Goal: Task Accomplishment & Management: Manage account settings

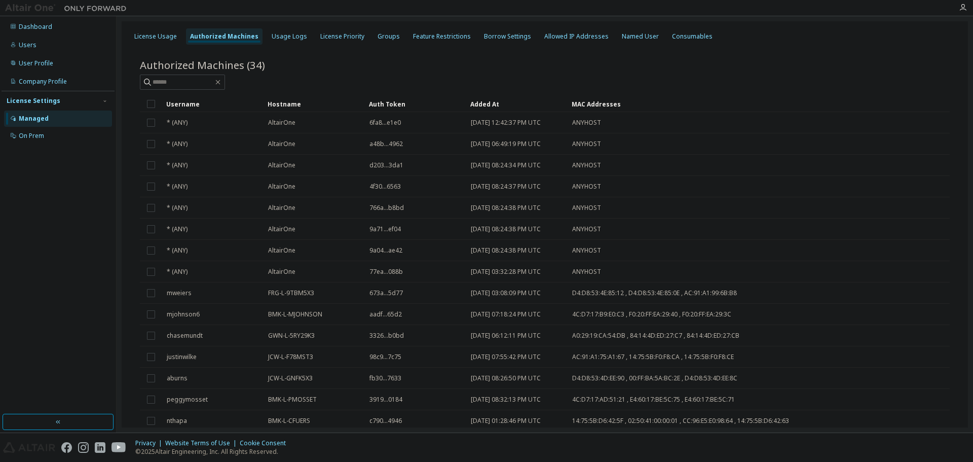
scroll to position [494, 0]
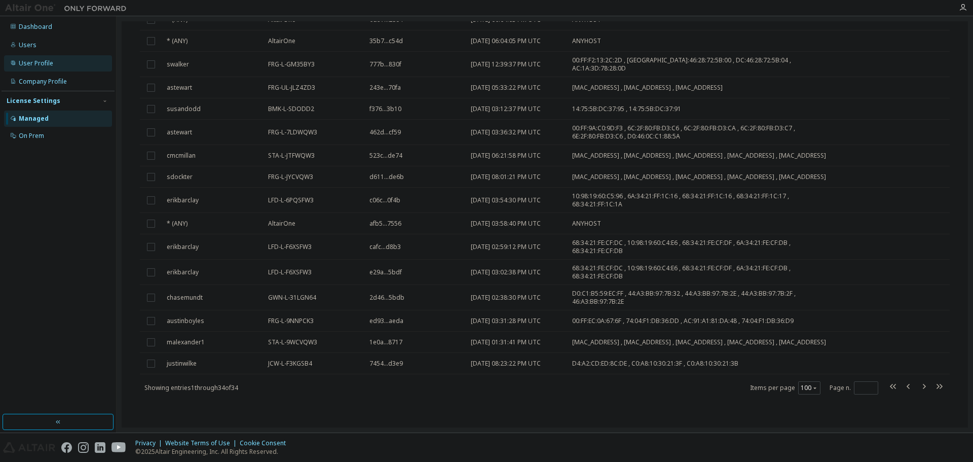
click at [36, 59] on div "User Profile" at bounding box center [36, 63] width 34 height 8
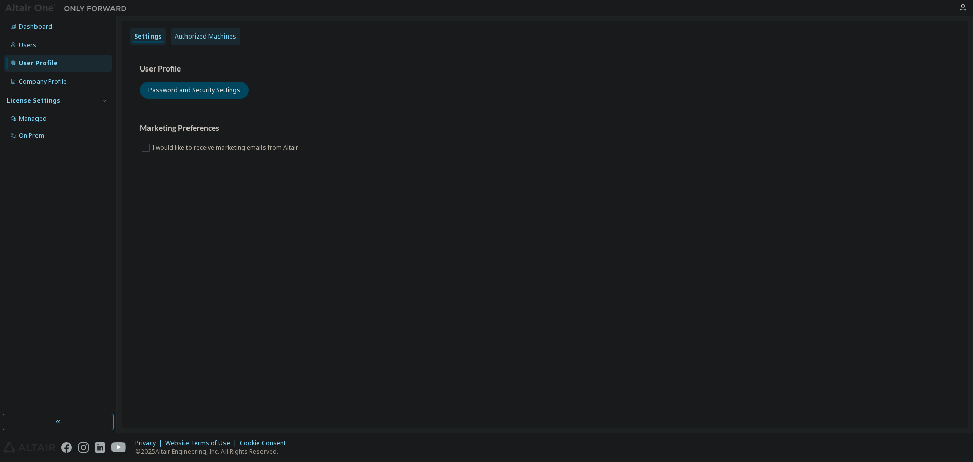
click at [201, 34] on div "Authorized Machines" at bounding box center [205, 36] width 61 height 8
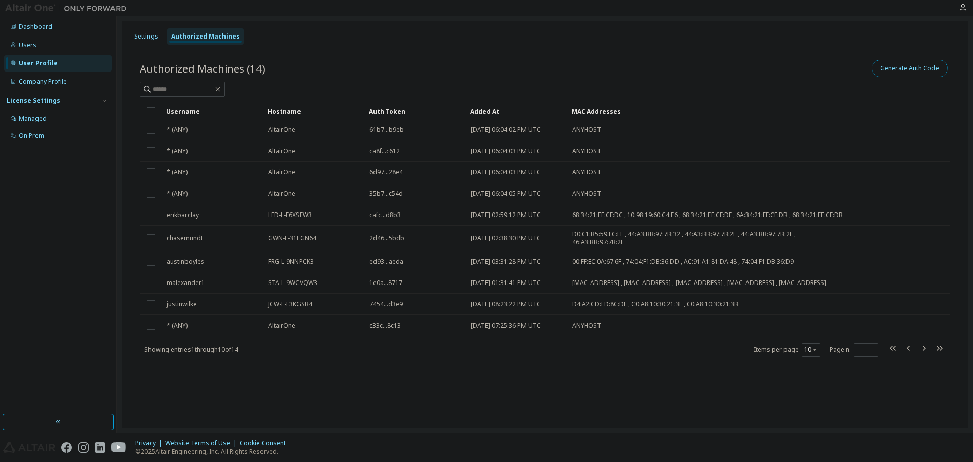
click at [894, 71] on button "Generate Auth Code" at bounding box center [910, 68] width 76 height 17
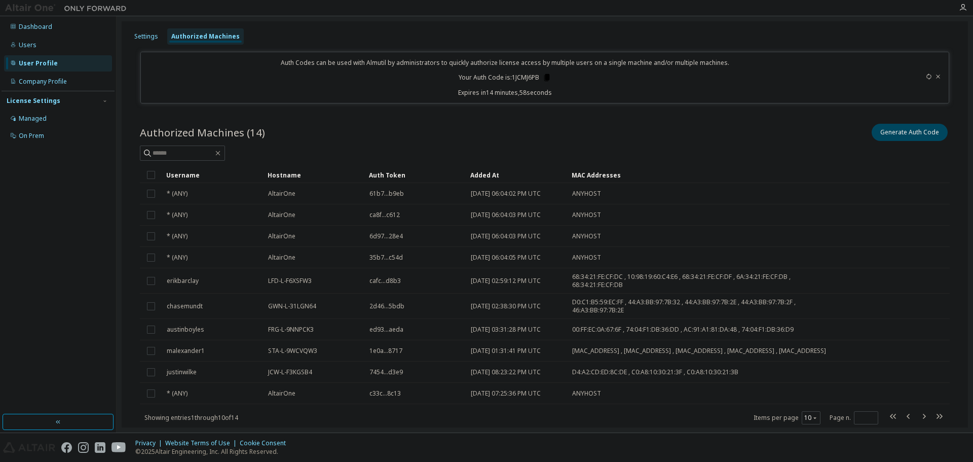
click at [544, 78] on icon at bounding box center [547, 77] width 6 height 7
click at [515, 127] on div "Authorized Machines (14) Generate Auth Code" at bounding box center [545, 132] width 810 height 21
click at [964, 7] on icon "button" at bounding box center [963, 8] width 8 height 8
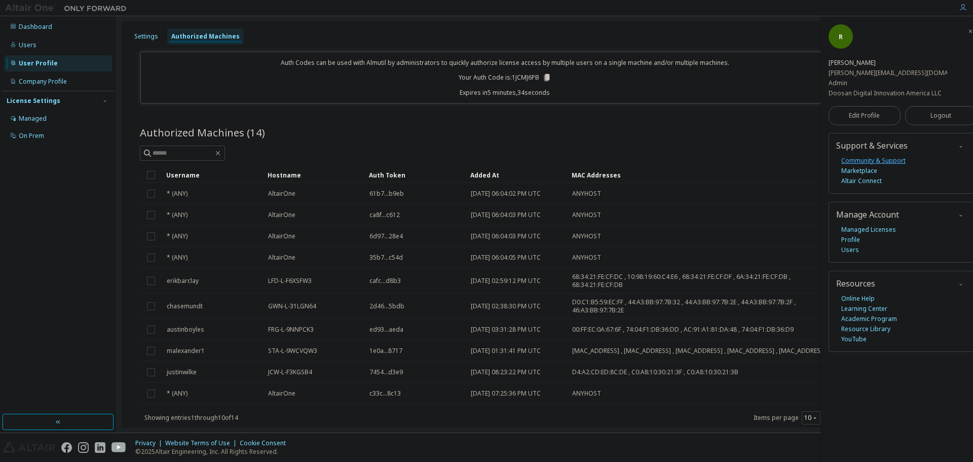
click at [874, 160] on link "Community & Support" at bounding box center [873, 161] width 64 height 10
click at [967, 34] on icon "button" at bounding box center [970, 31] width 6 height 6
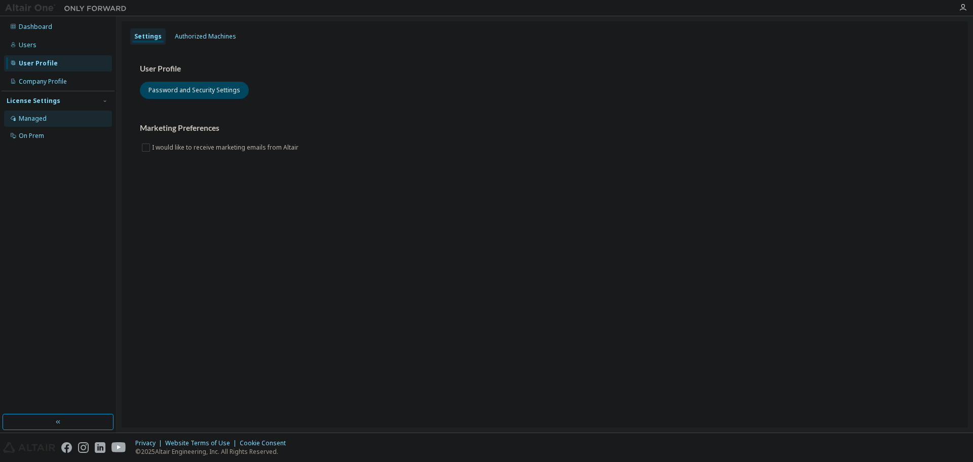
click at [38, 120] on div "Managed" at bounding box center [33, 119] width 28 height 8
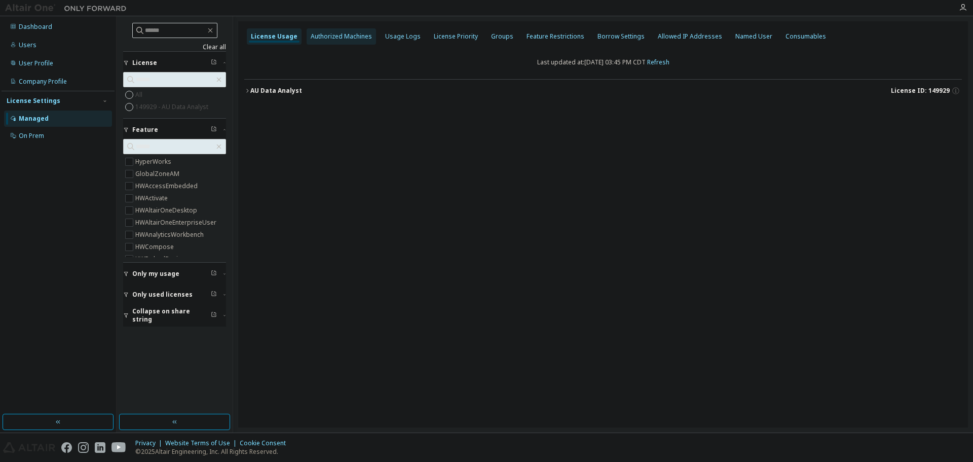
click at [356, 35] on div "Authorized Machines" at bounding box center [341, 36] width 61 height 8
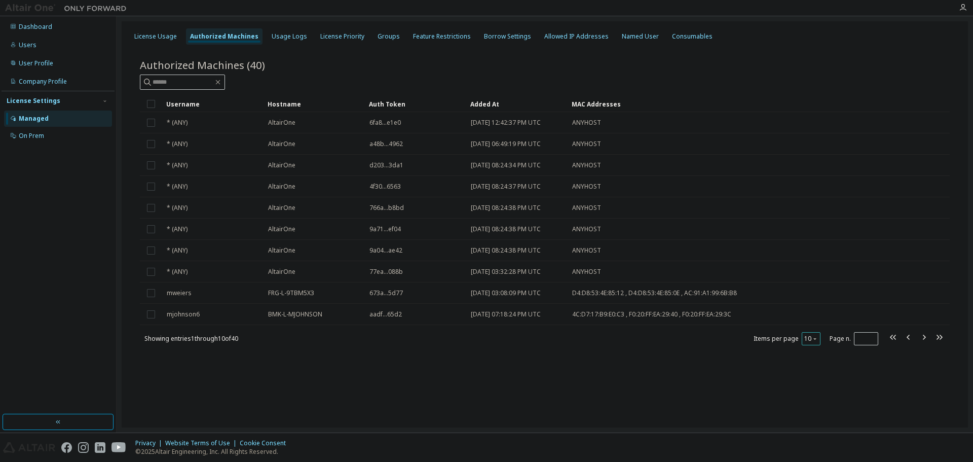
click at [810, 339] on button "10" at bounding box center [811, 338] width 14 height 8
click at [818, 400] on div "100" at bounding box center [842, 401] width 81 height 12
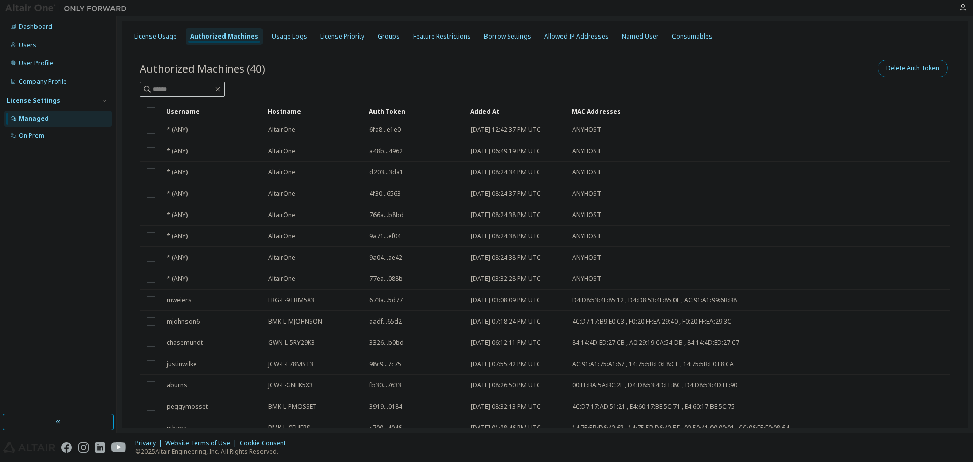
click at [904, 67] on button "Delete Auth Token" at bounding box center [913, 68] width 70 height 17
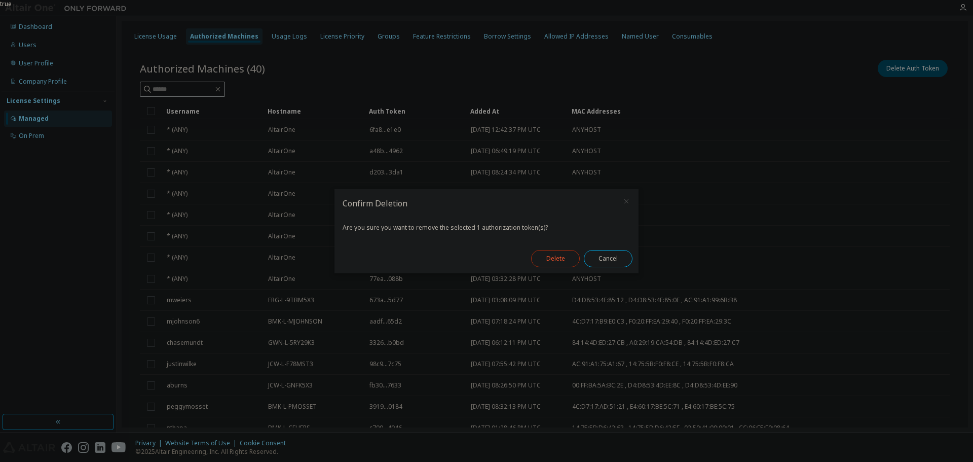
click at [551, 260] on button "Delete" at bounding box center [555, 258] width 49 height 17
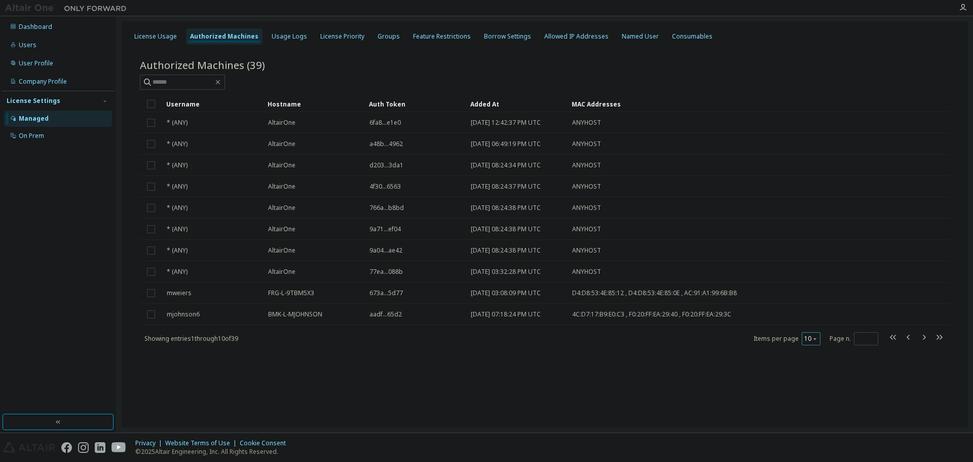
click at [806, 341] on button "10" at bounding box center [811, 338] width 14 height 8
click at [821, 399] on div "100" at bounding box center [842, 401] width 81 height 12
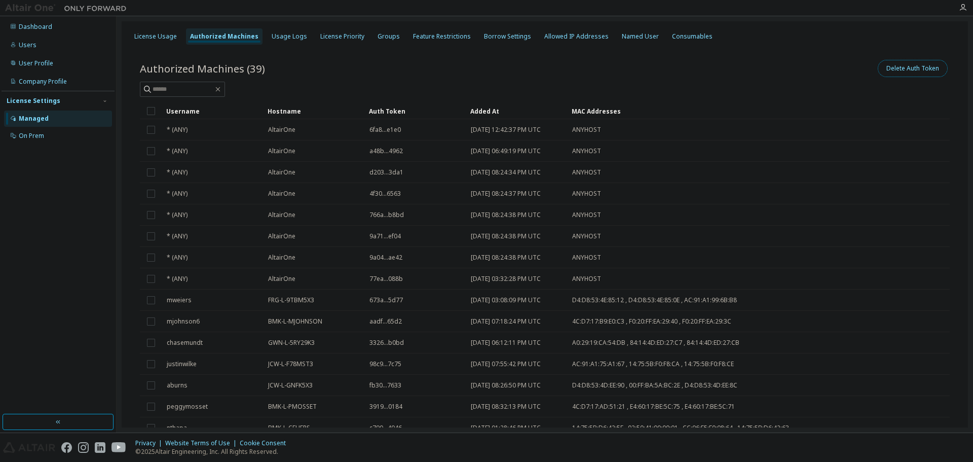
click at [899, 68] on button "Delete Auth Token" at bounding box center [913, 68] width 70 height 17
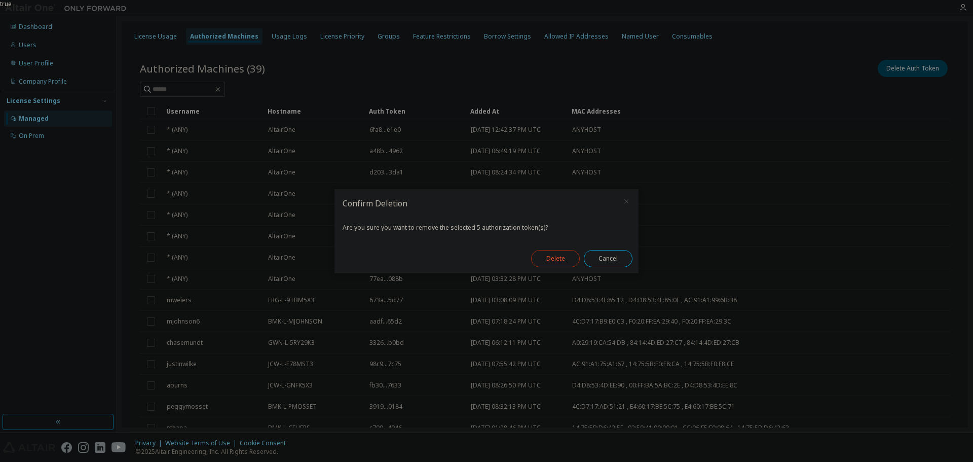
click at [546, 263] on button "Delete" at bounding box center [555, 258] width 49 height 17
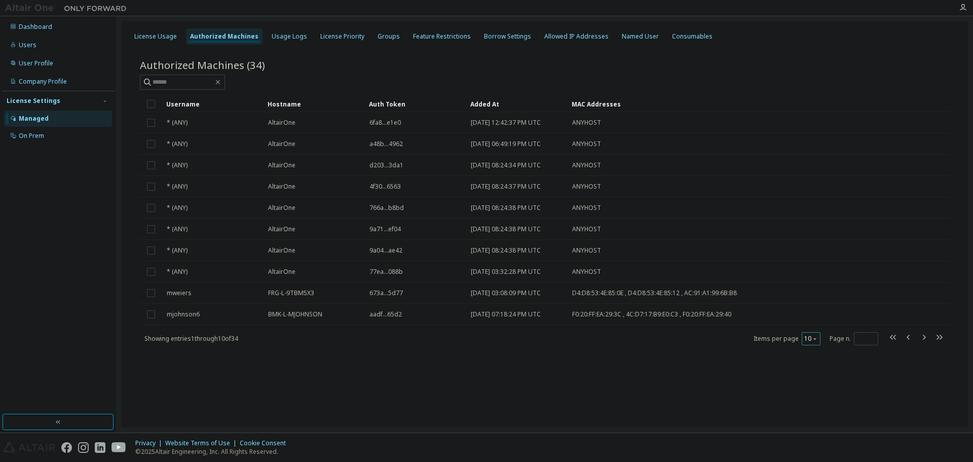
click at [817, 340] on icon "button" at bounding box center [815, 339] width 6 height 6
click at [813, 402] on div "100" at bounding box center [842, 401] width 81 height 12
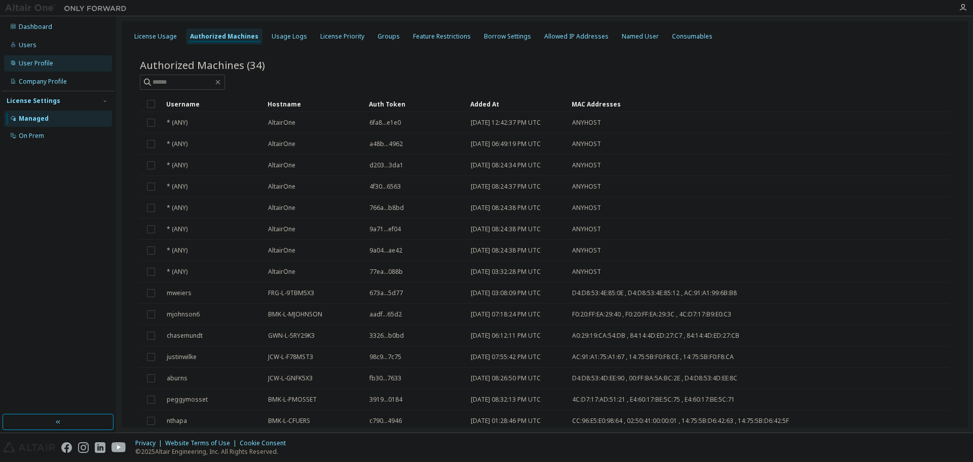
click at [26, 64] on div "User Profile" at bounding box center [36, 63] width 34 height 8
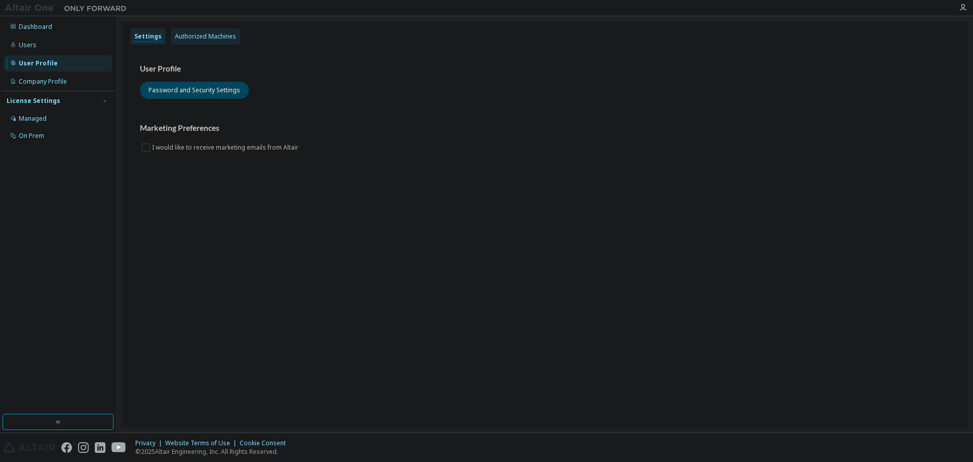
click at [197, 32] on div "Authorized Machines" at bounding box center [205, 36] width 61 height 8
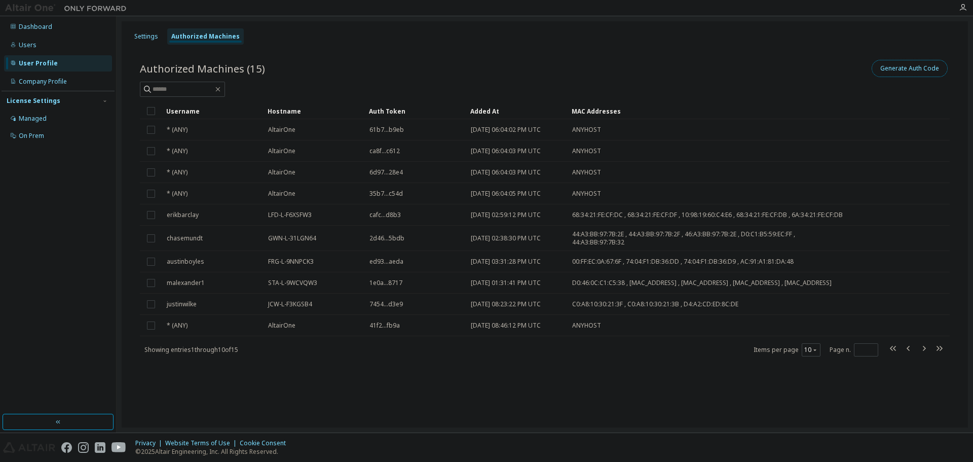
click at [931, 69] on button "Generate Auth Code" at bounding box center [910, 68] width 76 height 17
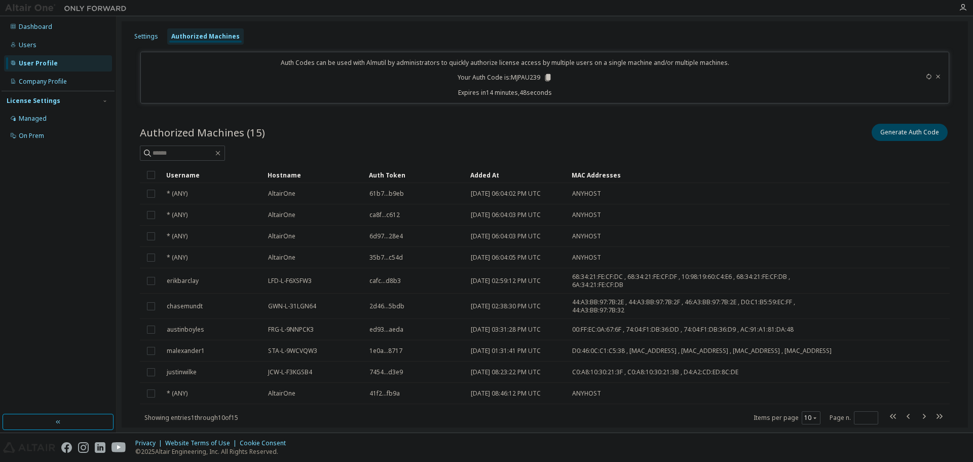
drag, startPoint x: 543, startPoint y: 77, endPoint x: 551, endPoint y: 86, distance: 12.2
click at [545, 77] on icon at bounding box center [548, 77] width 6 height 7
click at [28, 121] on div "Managed" at bounding box center [33, 119] width 28 height 8
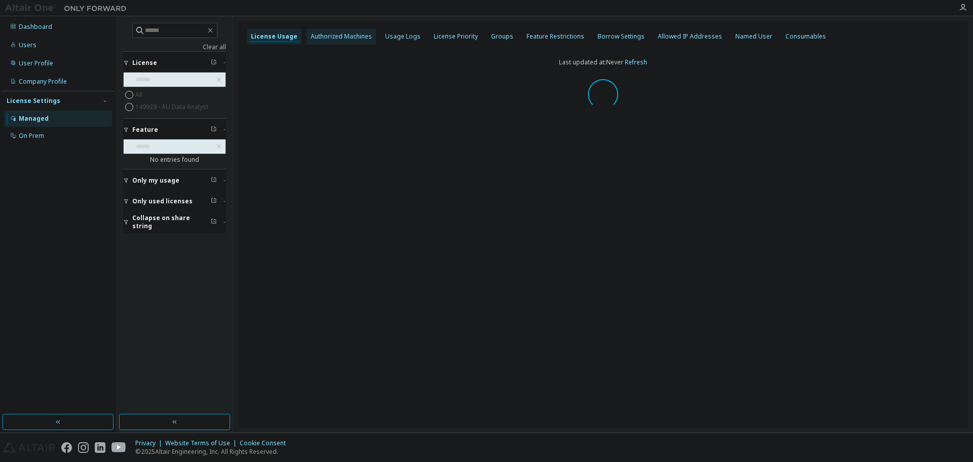
click at [342, 31] on div "Authorized Machines" at bounding box center [341, 36] width 69 height 16
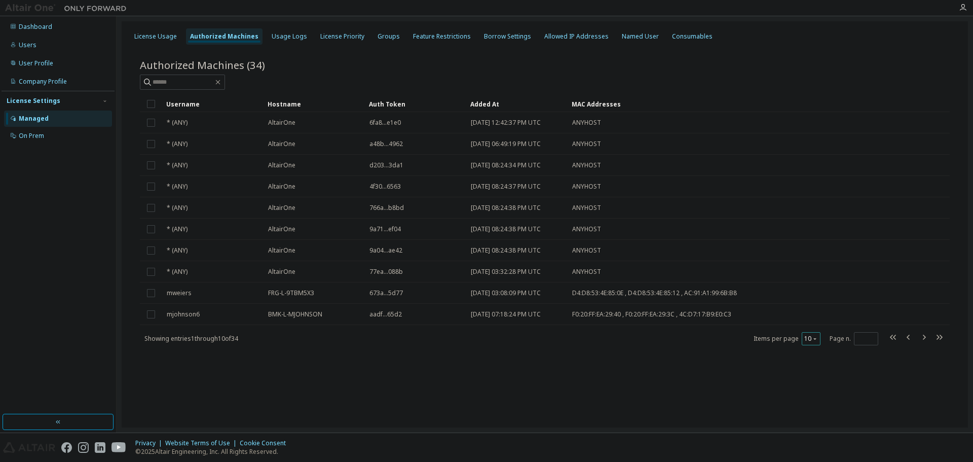
click at [810, 343] on div "10" at bounding box center [811, 338] width 19 height 13
click at [813, 336] on icon "button" at bounding box center [815, 339] width 6 height 6
click at [812, 400] on div "100" at bounding box center [842, 401] width 81 height 12
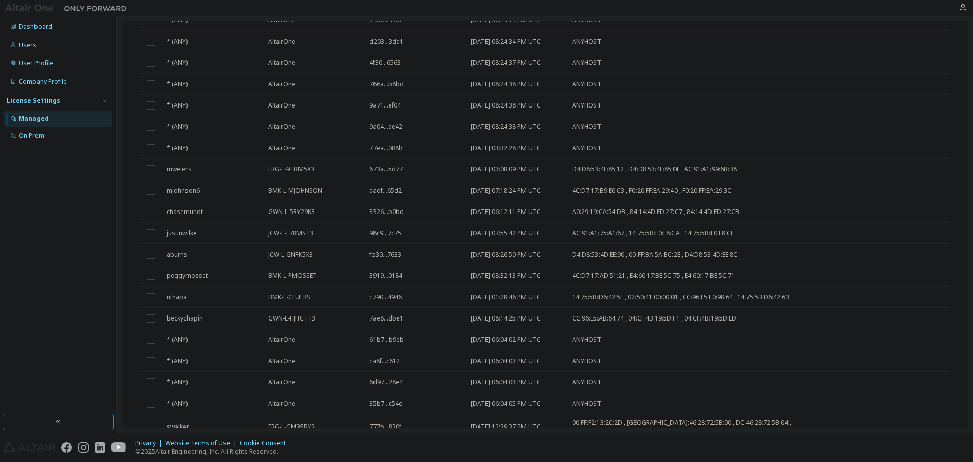
scroll to position [494, 0]
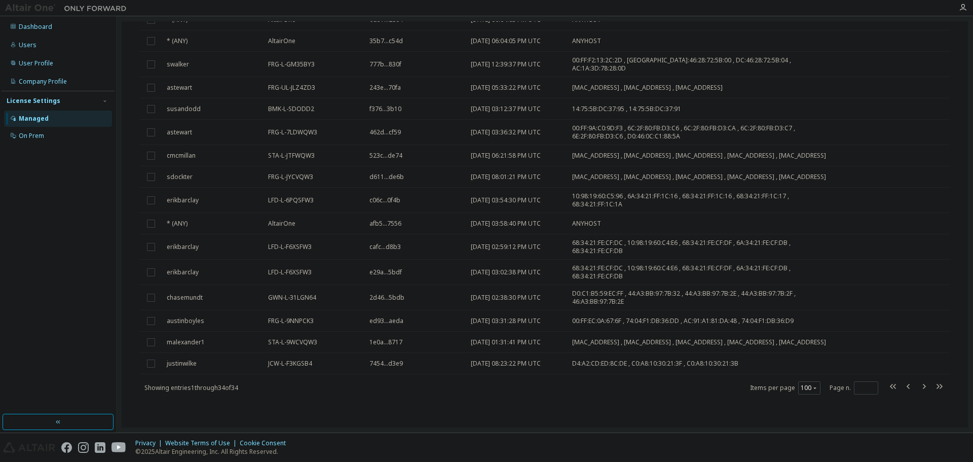
click at [706, 9] on div at bounding box center [542, 8] width 821 height 16
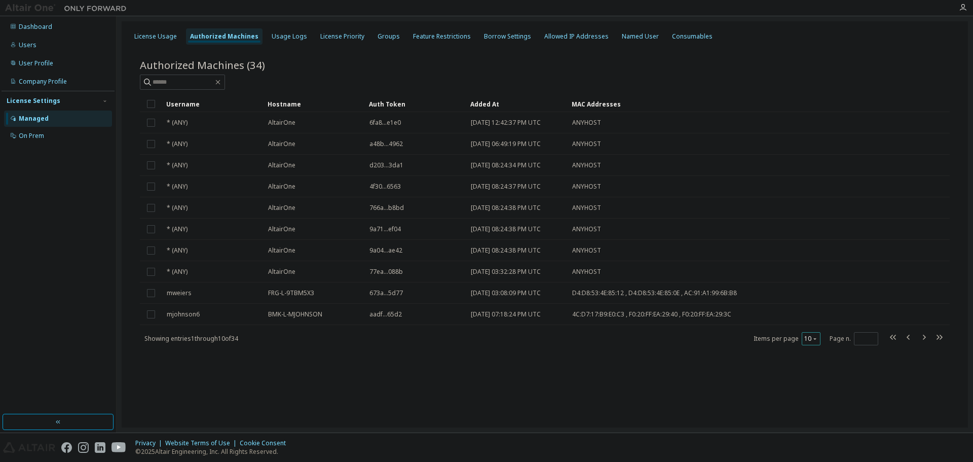
click at [813, 338] on icon "button" at bounding box center [815, 339] width 6 height 6
click at [810, 403] on div "100" at bounding box center [842, 401] width 81 height 12
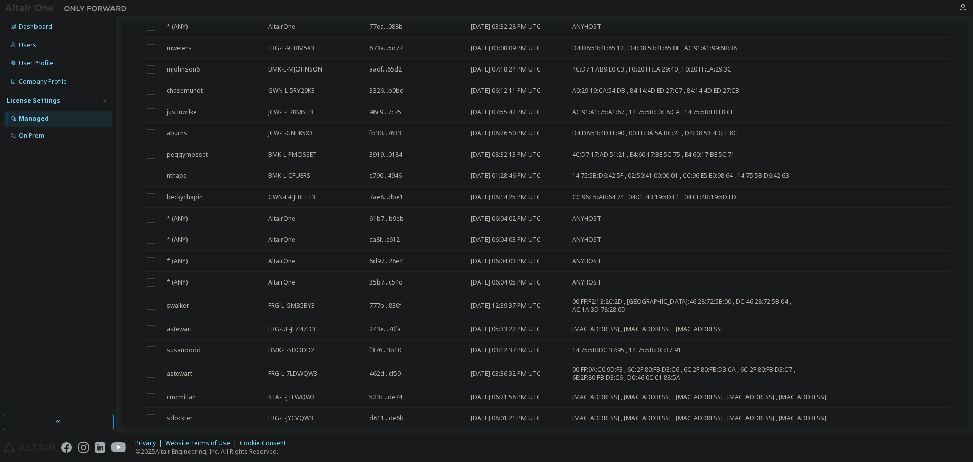
scroll to position [494, 0]
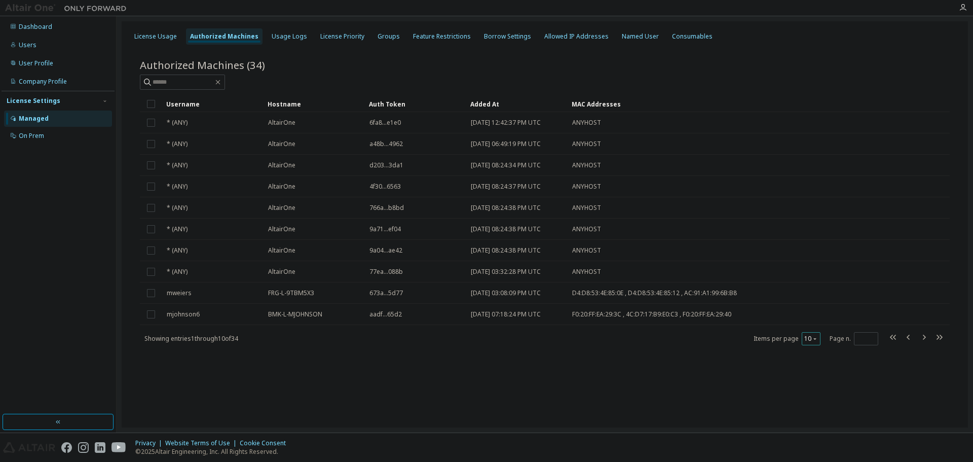
click at [808, 344] on div "10" at bounding box center [811, 338] width 19 height 13
click at [812, 337] on icon "button" at bounding box center [815, 339] width 6 height 6
click at [809, 406] on div "100" at bounding box center [842, 401] width 81 height 12
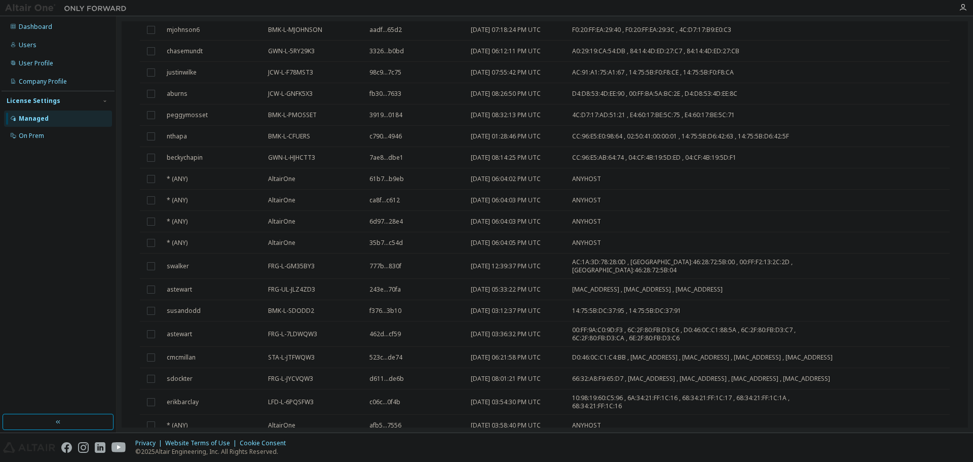
scroll to position [494, 0]
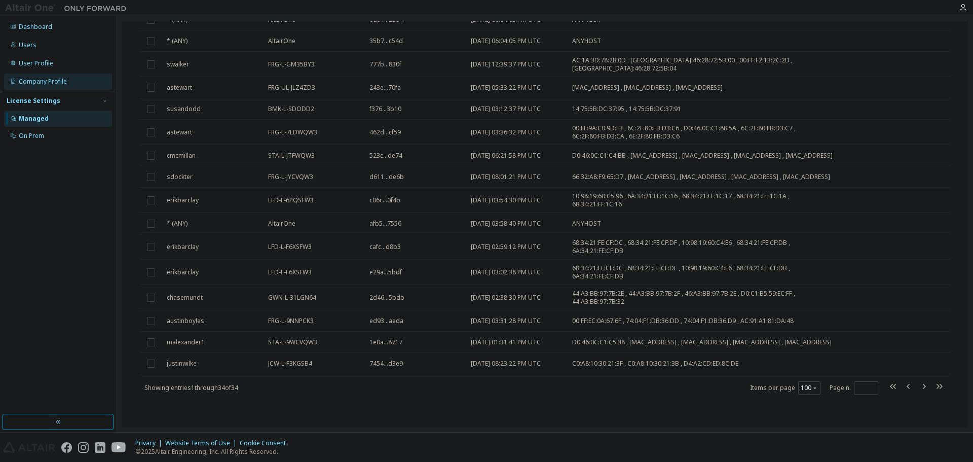
click at [52, 81] on div "Company Profile" at bounding box center [43, 82] width 48 height 8
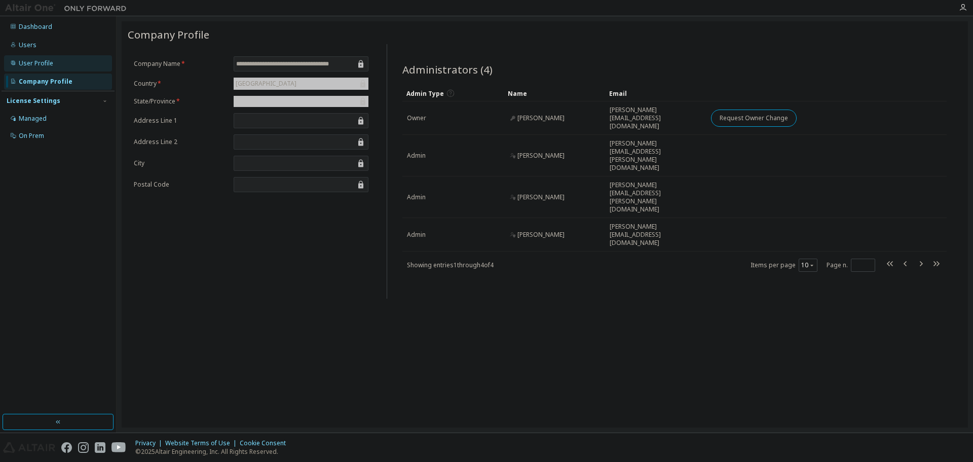
click at [32, 66] on div "User Profile" at bounding box center [36, 63] width 34 height 8
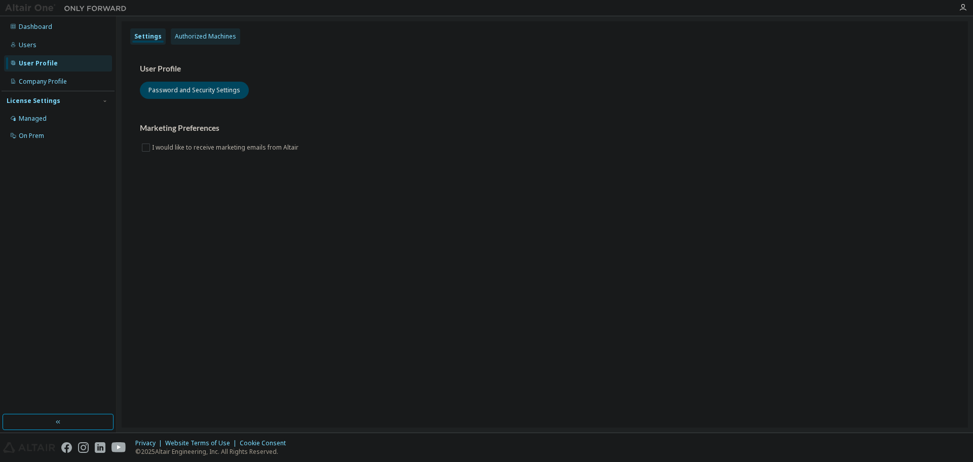
click at [193, 34] on div "Authorized Machines" at bounding box center [205, 36] width 61 height 8
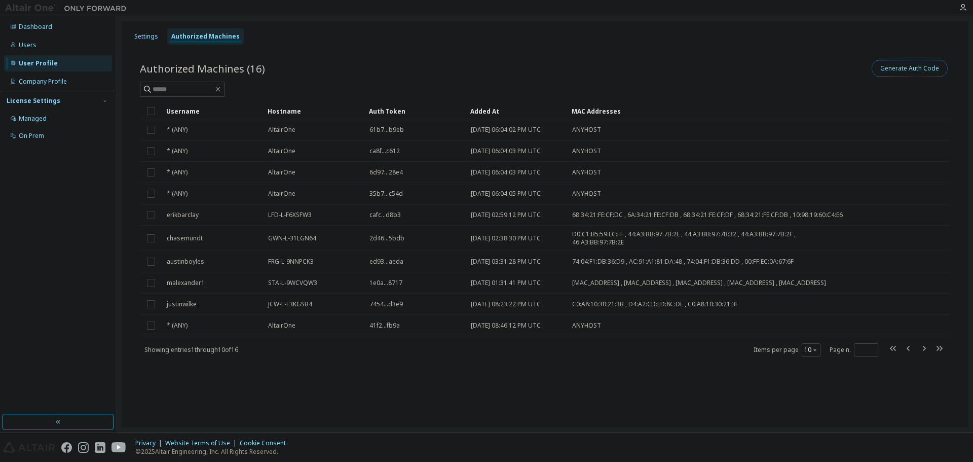
click at [884, 66] on button "Generate Auth Code" at bounding box center [910, 68] width 76 height 17
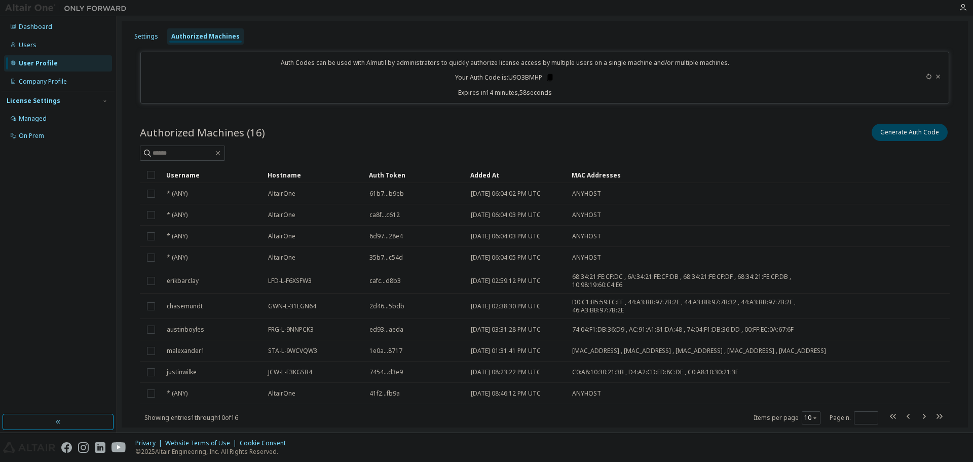
click at [548, 80] on icon at bounding box center [550, 77] width 6 height 7
drag, startPoint x: 33, startPoint y: 120, endPoint x: 49, endPoint y: 117, distance: 15.9
click at [33, 120] on div "Managed" at bounding box center [33, 119] width 28 height 8
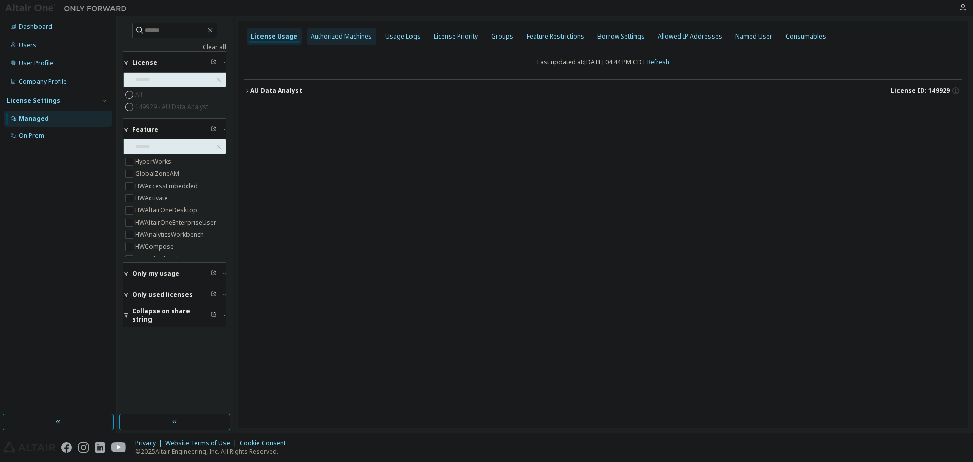
click at [319, 33] on div "Authorized Machines" at bounding box center [341, 36] width 61 height 8
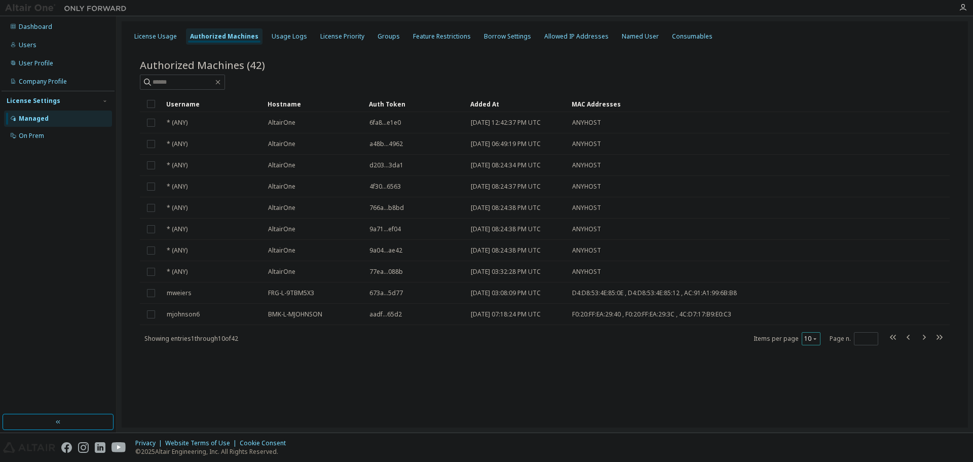
click at [814, 339] on icon "button" at bounding box center [815, 339] width 6 height 6
click at [815, 399] on div "100" at bounding box center [842, 401] width 81 height 12
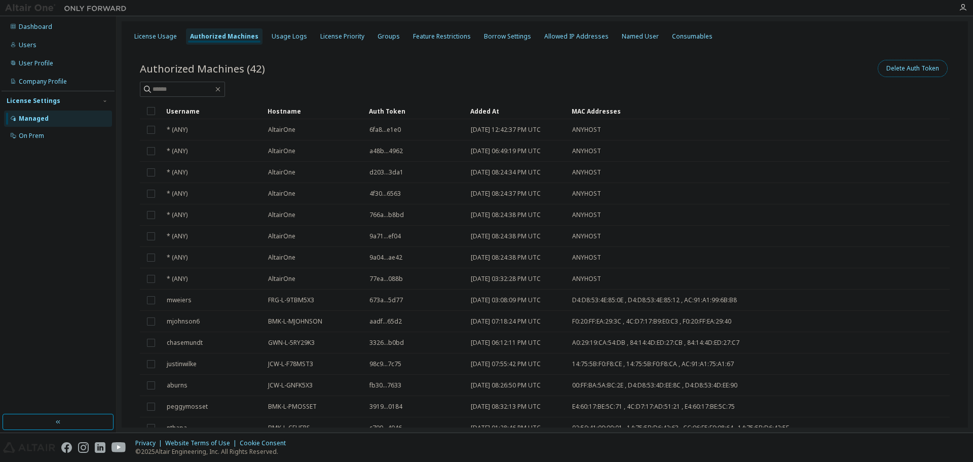
click at [894, 64] on button "Delete Auth Token" at bounding box center [913, 68] width 70 height 17
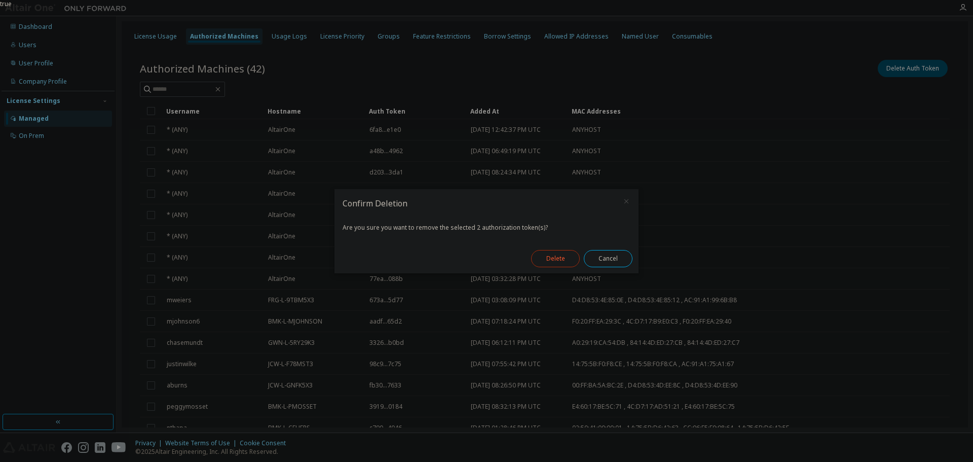
click at [570, 258] on button "Delete" at bounding box center [555, 258] width 49 height 17
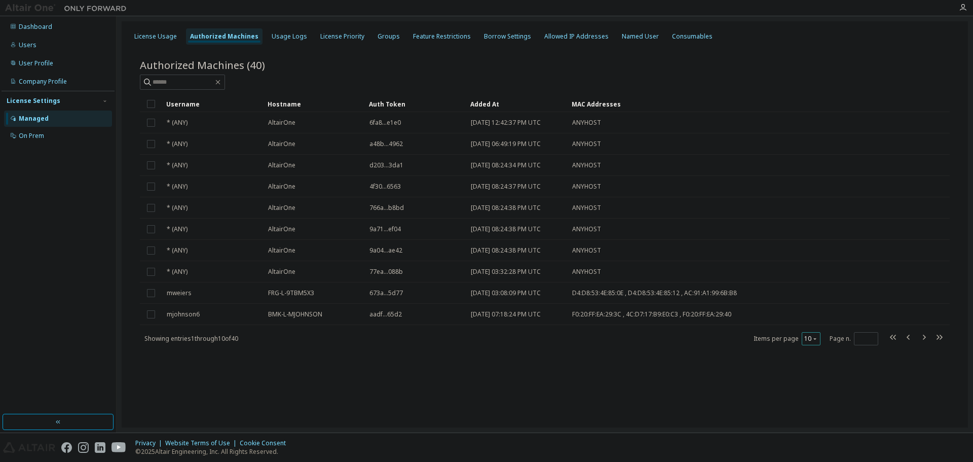
click at [811, 339] on button "10" at bounding box center [811, 338] width 14 height 8
click at [815, 395] on div "10 20 30 50 100" at bounding box center [842, 376] width 81 height 61
click at [826, 405] on div "100" at bounding box center [842, 401] width 81 height 12
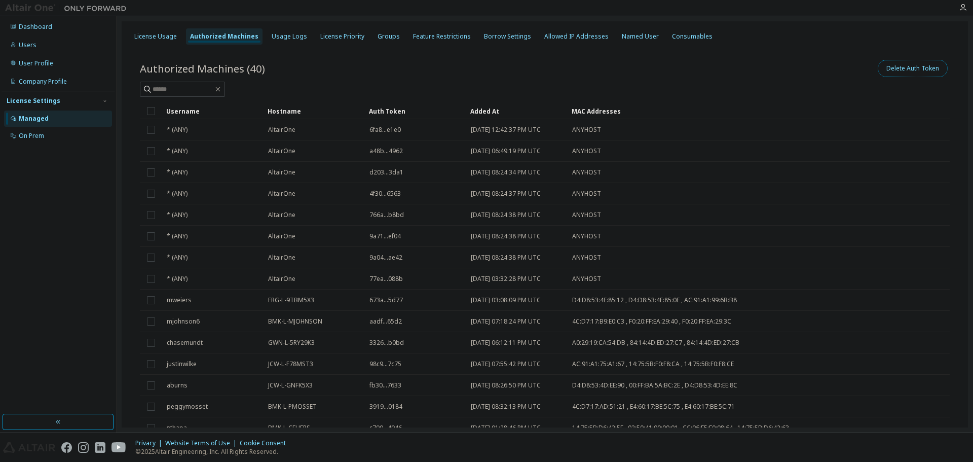
click at [905, 73] on button "Delete Auth Token" at bounding box center [913, 68] width 70 height 17
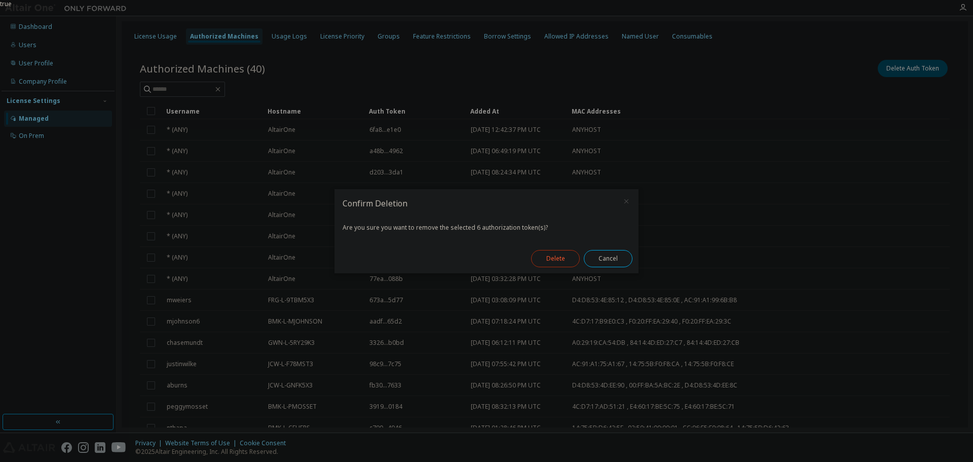
click at [547, 255] on button "Delete" at bounding box center [555, 258] width 49 height 17
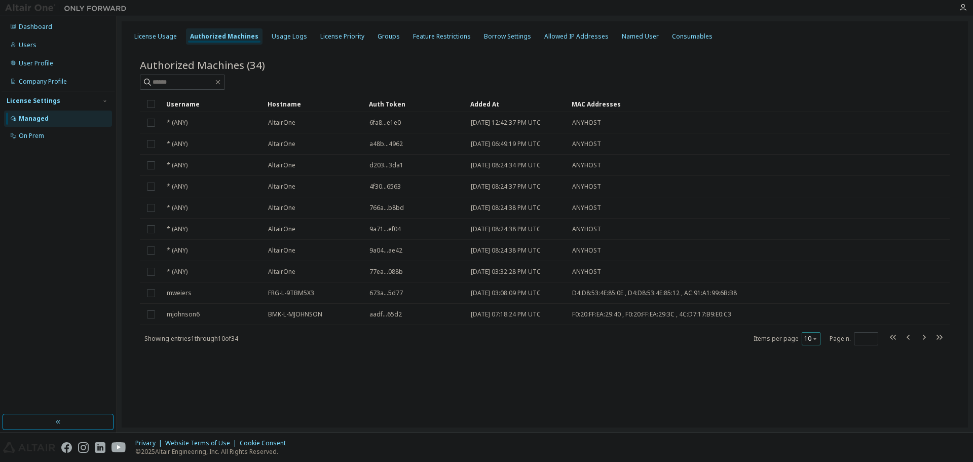
click at [809, 341] on button "10" at bounding box center [811, 338] width 14 height 8
click at [814, 401] on div "100" at bounding box center [842, 401] width 81 height 12
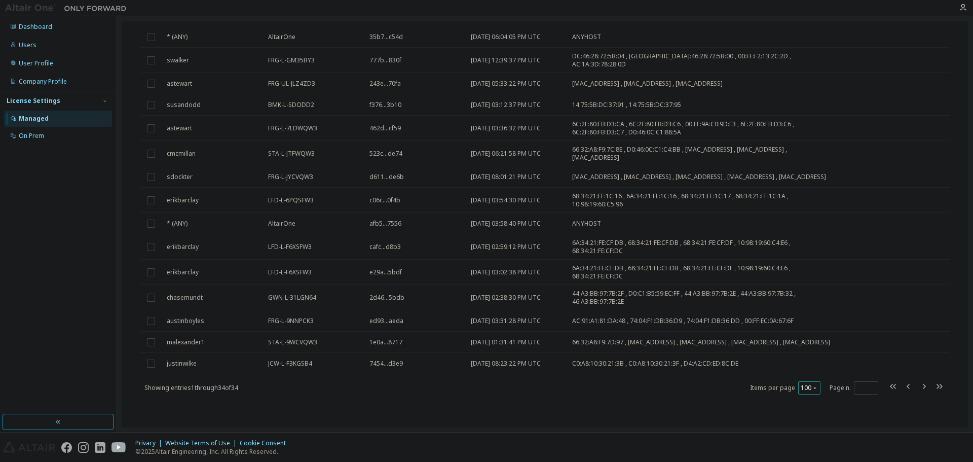
scroll to position [494, 0]
